Goal: Navigation & Orientation: Go to known website

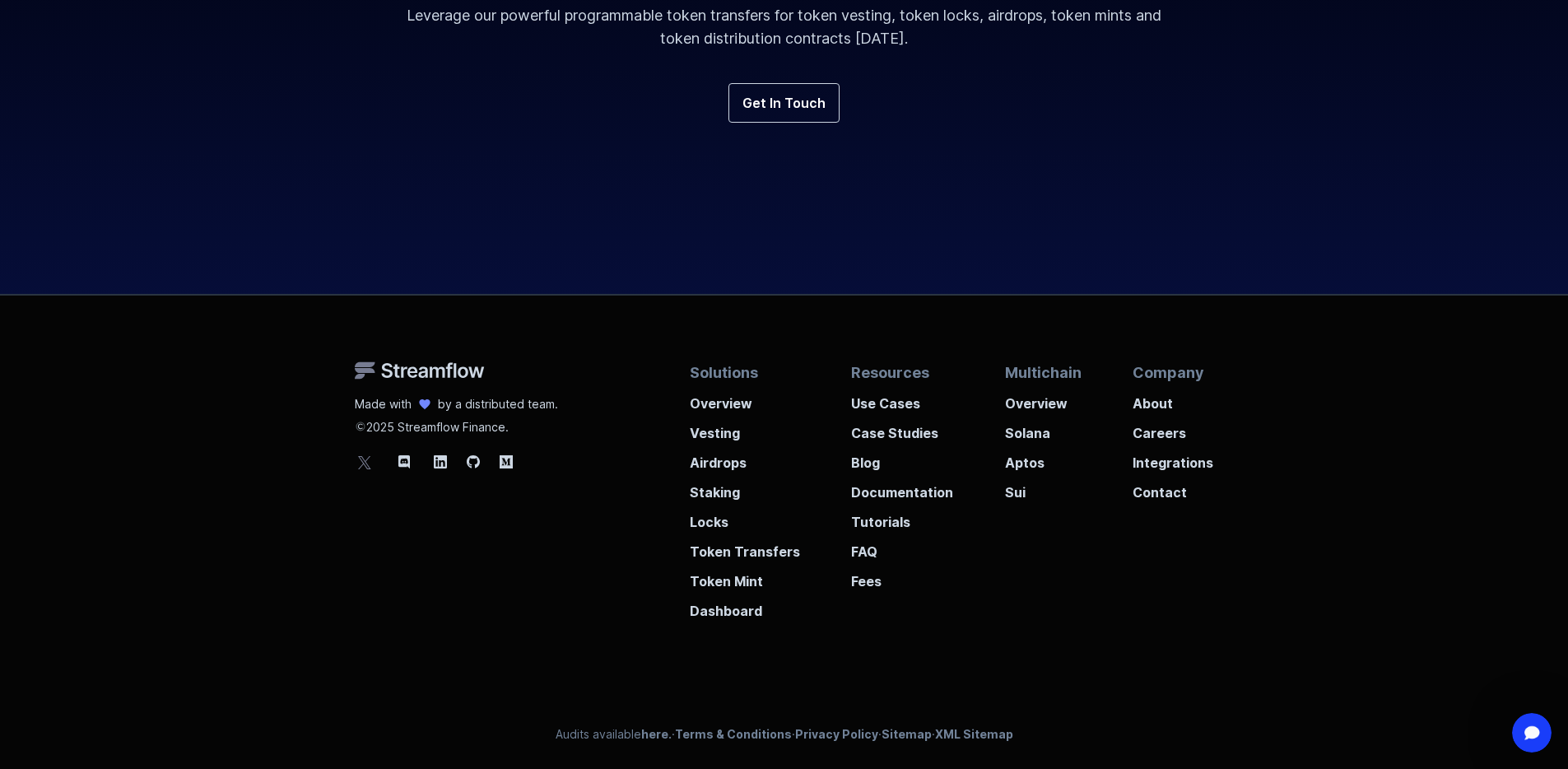
scroll to position [6096, 0]
click at [1146, 400] on p "About" at bounding box center [1173, 398] width 80 height 29
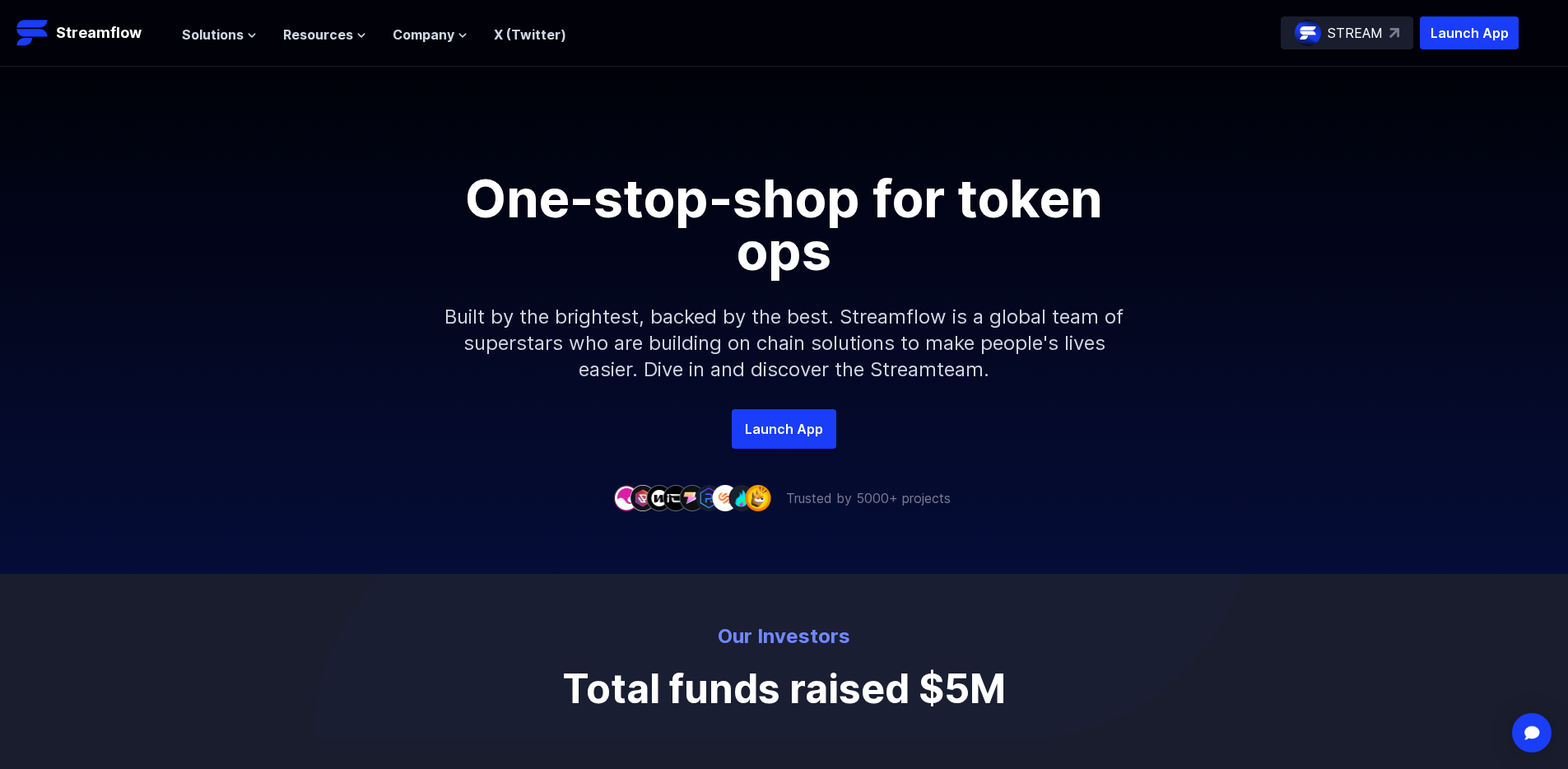
click at [207, 73] on div "One-stop-shop for token ops Built by the brightest, backed by the best. Streamf…" at bounding box center [784, 238] width 1568 height 343
click at [449, 423] on div "Launch App" at bounding box center [784, 429] width 1568 height 39
click at [1338, 35] on p "STREAM" at bounding box center [1355, 34] width 55 height 20
click at [332, 26] on span "Resources" at bounding box center [318, 34] width 70 height 20
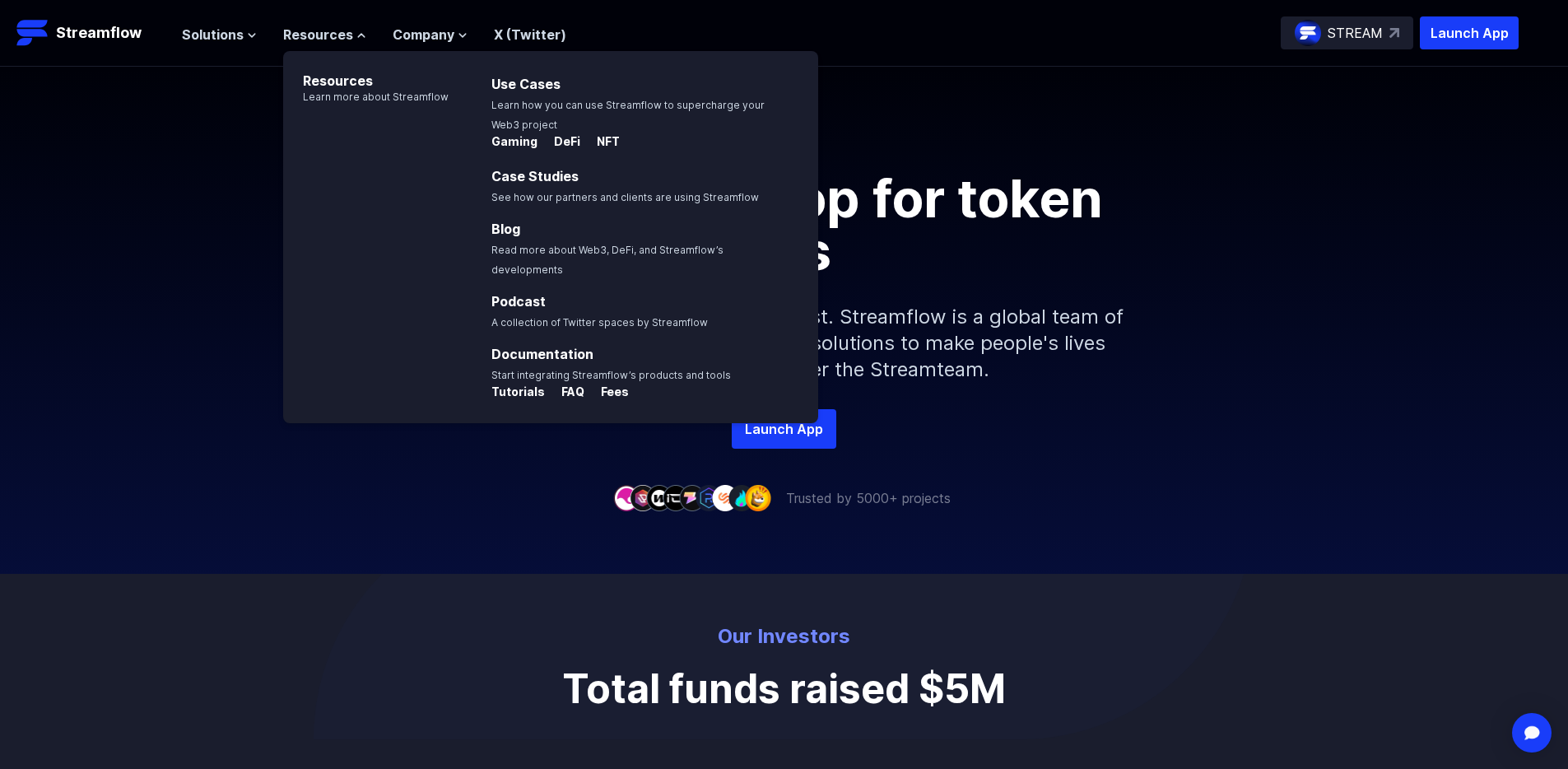
click at [269, 421] on div "Launch App" at bounding box center [784, 429] width 1568 height 39
